Goal: Task Accomplishment & Management: Complete application form

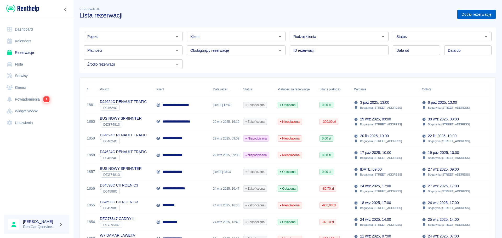
click at [466, 13] on link "Dodaj rezerwację" at bounding box center [477, 15] width 38 height 10
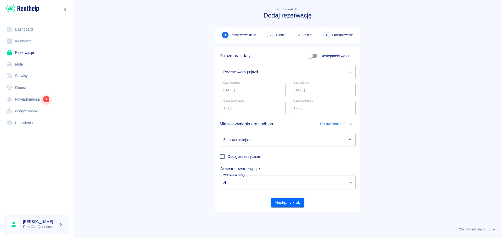
click at [248, 70] on input "Rezerwowany pojazd" at bounding box center [284, 72] width 124 height 9
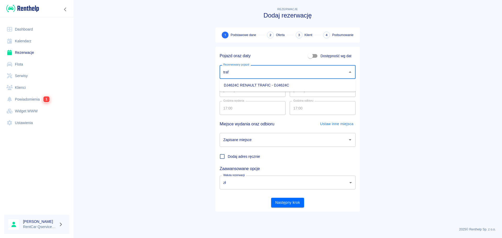
click at [249, 86] on li "DJ4624C RENAULT TRAFIC - DJ4624C" at bounding box center [288, 85] width 136 height 9
type input "DJ4624C RENAULT TRAFIC - DJ4624C"
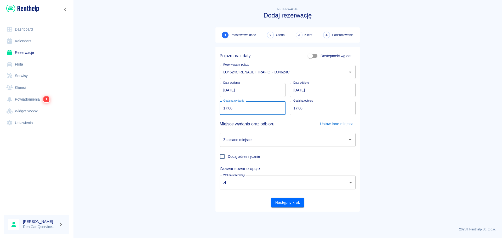
click at [223, 108] on input "17:00" at bounding box center [251, 108] width 62 height 14
type input "10:00"
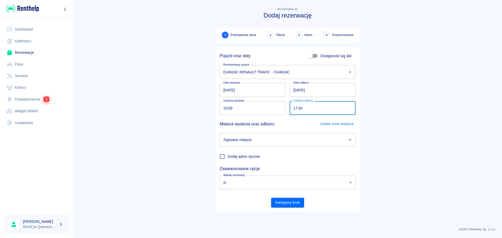
click at [295, 108] on input "17:00" at bounding box center [321, 108] width 62 height 14
type input "10:00"
click at [396, 120] on main "Rezerwacje Dodaj rezerwację 1 Podstawowe dane 2 Oferta 3 Klient 4 Podsumowanie …" at bounding box center [287, 114] width 429 height 217
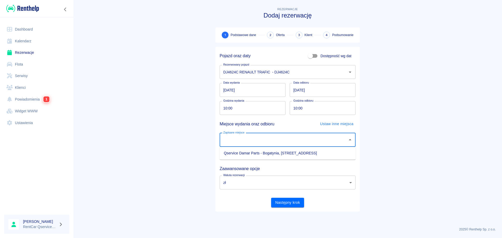
click at [270, 139] on input "Zapisane miejsce" at bounding box center [284, 140] width 124 height 9
click at [267, 155] on li "Qservice Damar Parts - Bogatynia, [STREET_ADDRESS]" at bounding box center [288, 153] width 136 height 9
type input "Qservice Damar Parts - Bogatynia, [STREET_ADDRESS]"
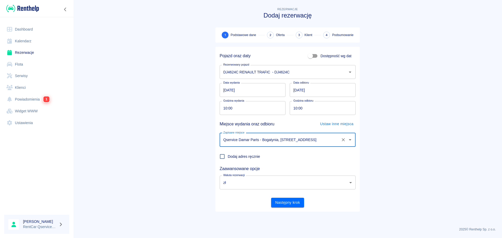
click at [293, 209] on div "Pojazd oraz daty Dostępność wg dat Rezerwowany pojazd DJ4624C RENAULT TRAFIC - …" at bounding box center [288, 129] width 144 height 165
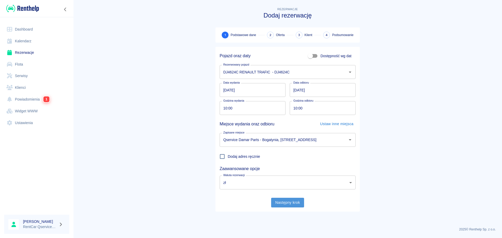
click at [291, 204] on button "Następny krok" at bounding box center [287, 203] width 33 height 10
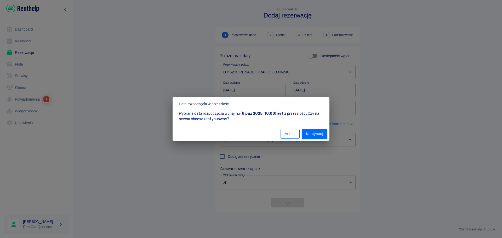
click at [288, 132] on button "Anuluj" at bounding box center [290, 134] width 19 height 10
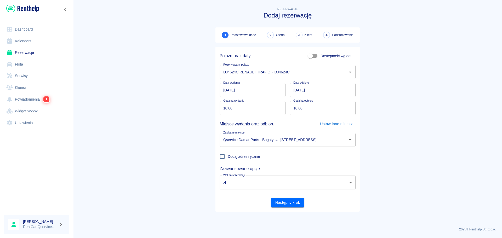
click at [232, 90] on input "[DATE]" at bounding box center [253, 90] width 66 height 14
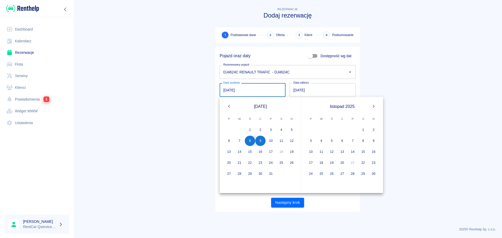
click at [226, 92] on input "[DATE]" at bounding box center [253, 90] width 66 height 14
click at [261, 142] on button "9" at bounding box center [260, 141] width 10 height 10
type input "[DATE]"
click at [270, 142] on button "10" at bounding box center [271, 141] width 10 height 10
type input "[DATE]"
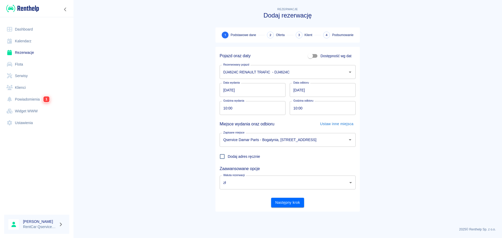
click at [413, 92] on main "Rezerwacje Dodaj rezerwację 1 Podstawowe dane 2 Oferta 3 Klient 4 Podsumowanie …" at bounding box center [287, 114] width 429 height 217
click at [298, 201] on button "Następny krok" at bounding box center [287, 203] width 33 height 10
